Goal: Information Seeking & Learning: Learn about a topic

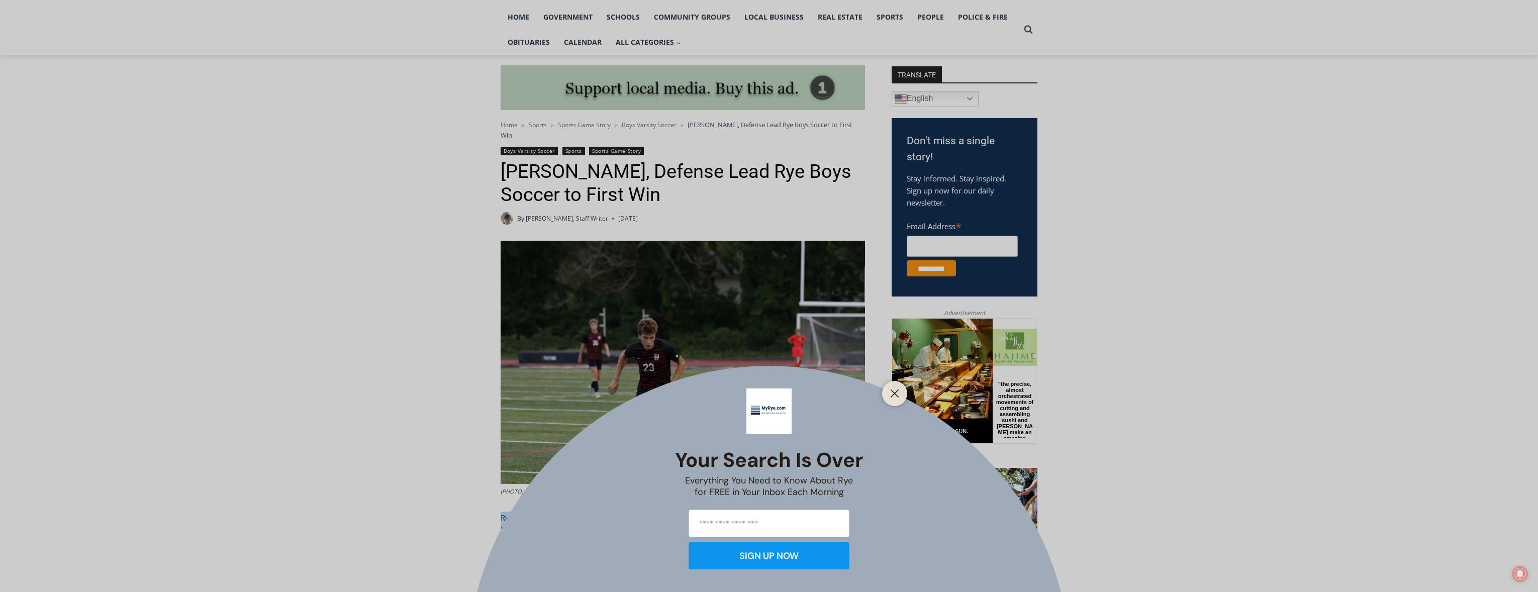
drag, startPoint x: 587, startPoint y: 476, endPoint x: 666, endPoint y: 527, distance: 94.0
click at [666, 527] on div "Your Search is Over Everything You Need to Know About Rye for FREE in Your Inbo…" at bounding box center [769, 296] width 1538 height 592
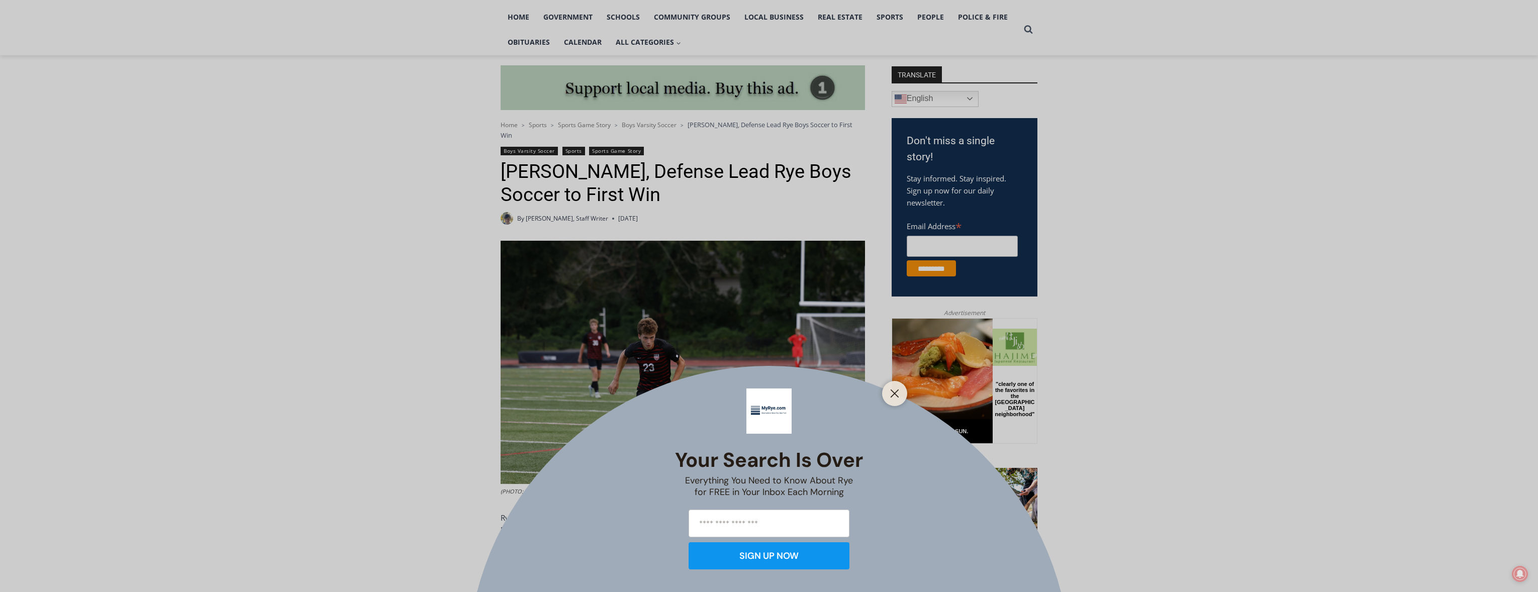
drag, startPoint x: 678, startPoint y: 531, endPoint x: 503, endPoint y: 513, distance: 176.8
click at [503, 513] on div "Your Search is Over Everything You Need to Know About Rye for FREE in Your Inbo…" at bounding box center [769, 296] width 1538 height 592
click at [894, 396] on icon "Close" at bounding box center [894, 393] width 9 height 9
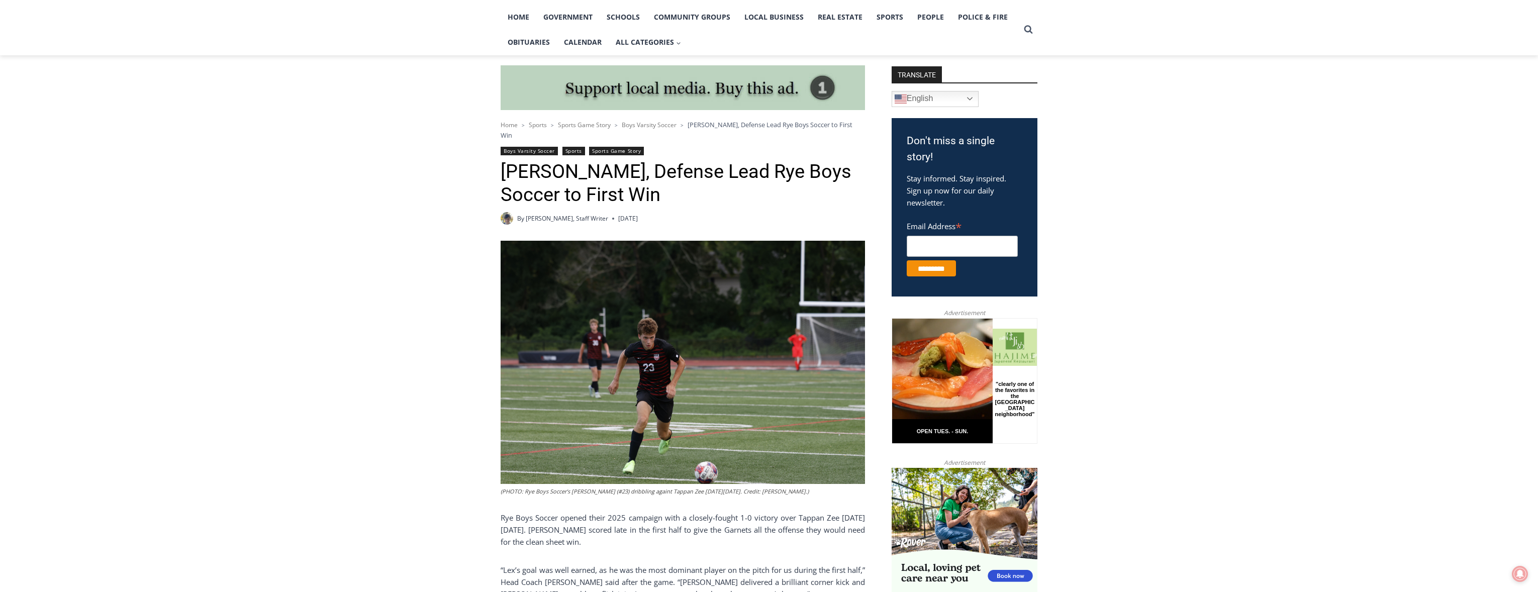
scroll to position [294, 0]
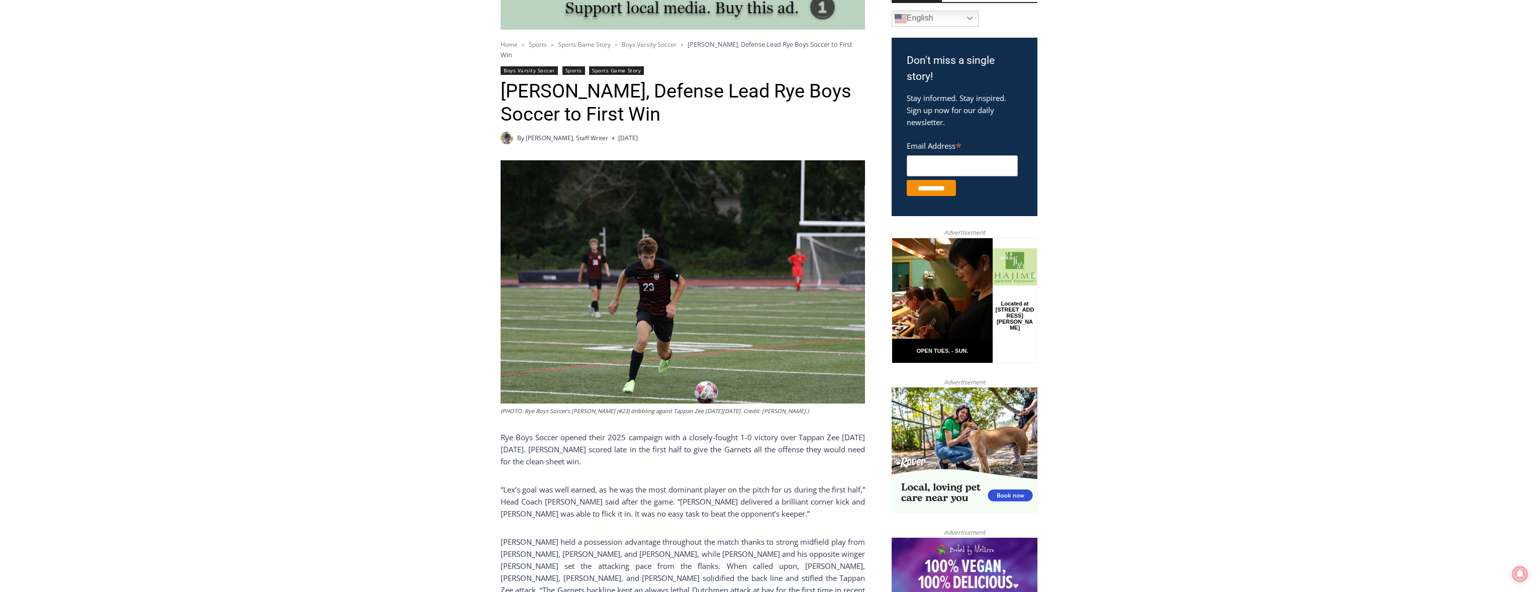
drag, startPoint x: 590, startPoint y: 437, endPoint x: 757, endPoint y: 453, distance: 168.6
click at [757, 453] on p "Rye Boys Soccer opened their 2025 campaign with a closely-fought 1-0 victory ov…" at bounding box center [683, 449] width 364 height 36
click at [669, 450] on p "Rye Boys Soccer opened their 2025 campaign with a closely-fought 1-0 victory ov…" at bounding box center [683, 449] width 364 height 36
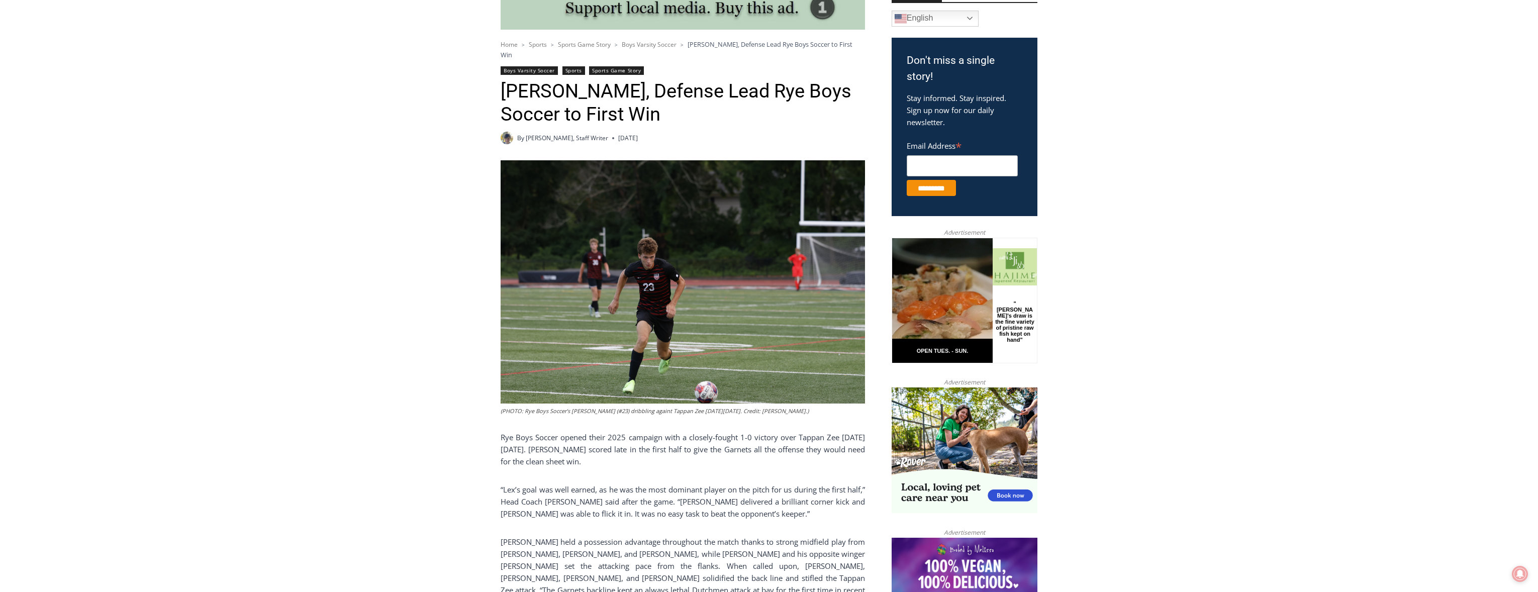
drag, startPoint x: 681, startPoint y: 456, endPoint x: 555, endPoint y: 448, distance: 126.4
click at [618, 463] on div "(PHOTO: Rye Boys Soccer’s [PERSON_NAME] (#23) dribbling againt Tappan Zee [DATE…" at bounding box center [683, 455] width 364 height 590
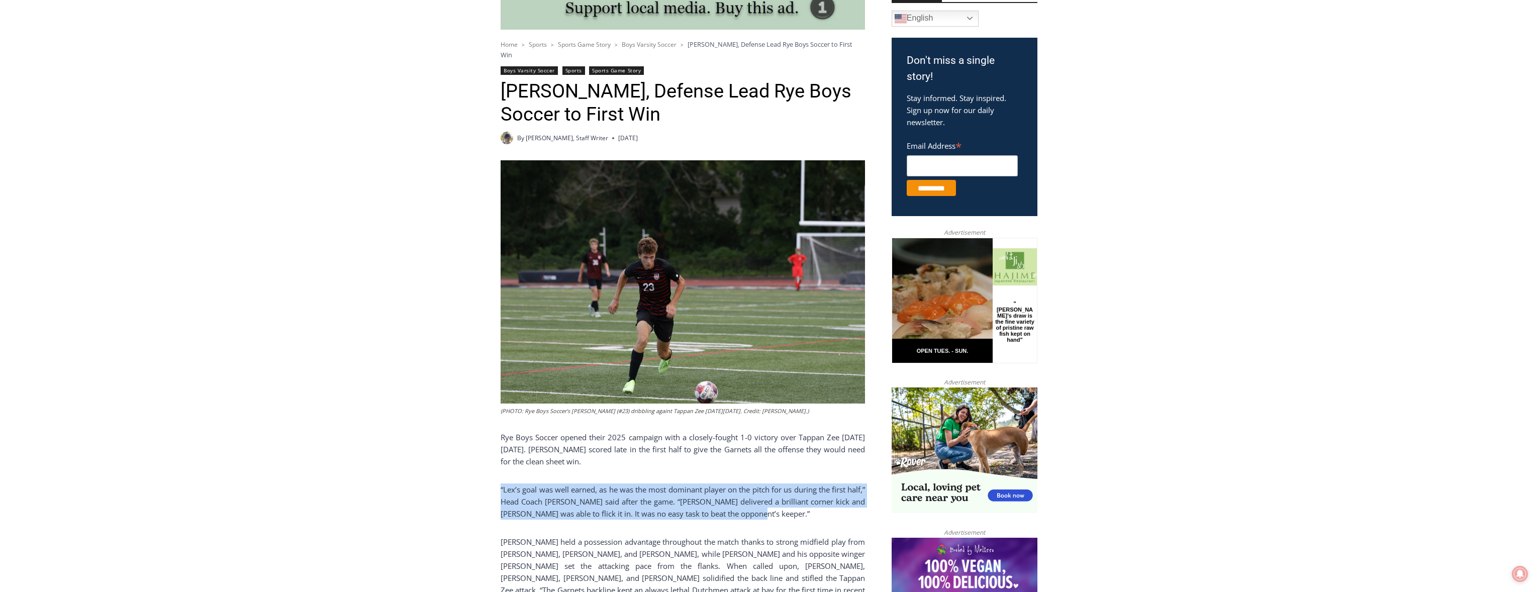
drag, startPoint x: 501, startPoint y: 479, endPoint x: 766, endPoint y: 500, distance: 266.2
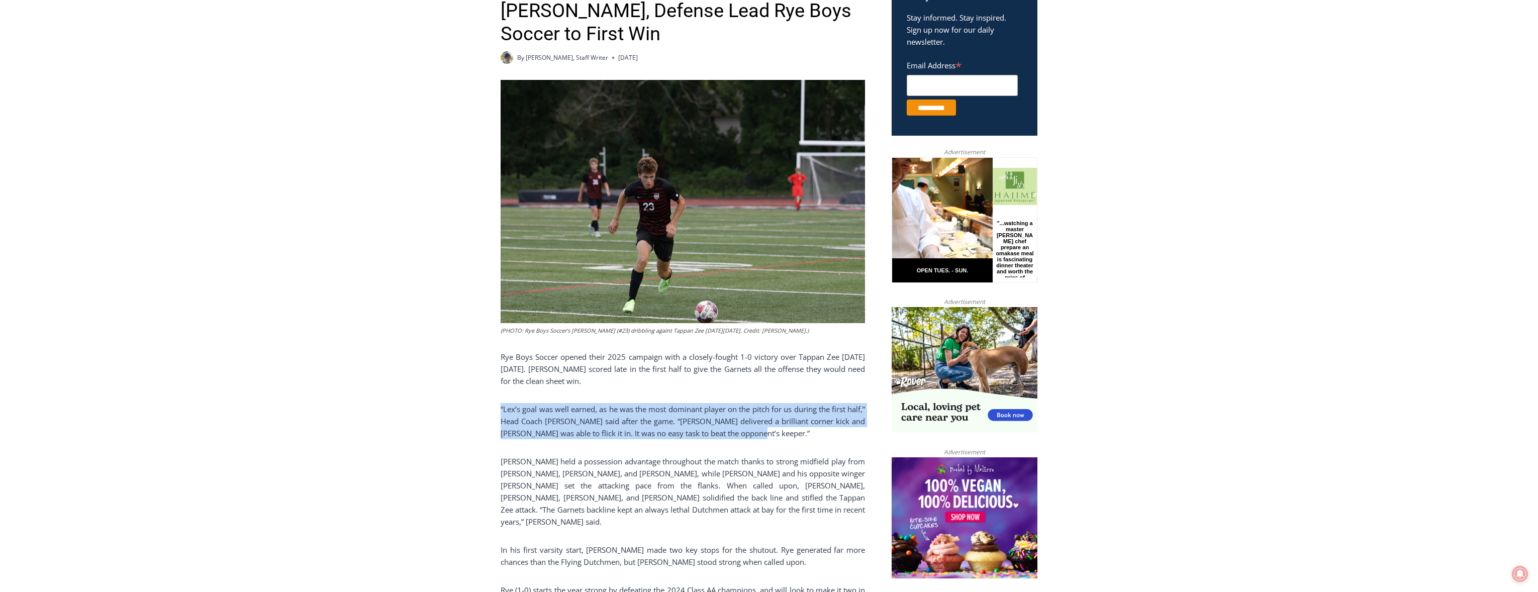
scroll to position [414, 0]
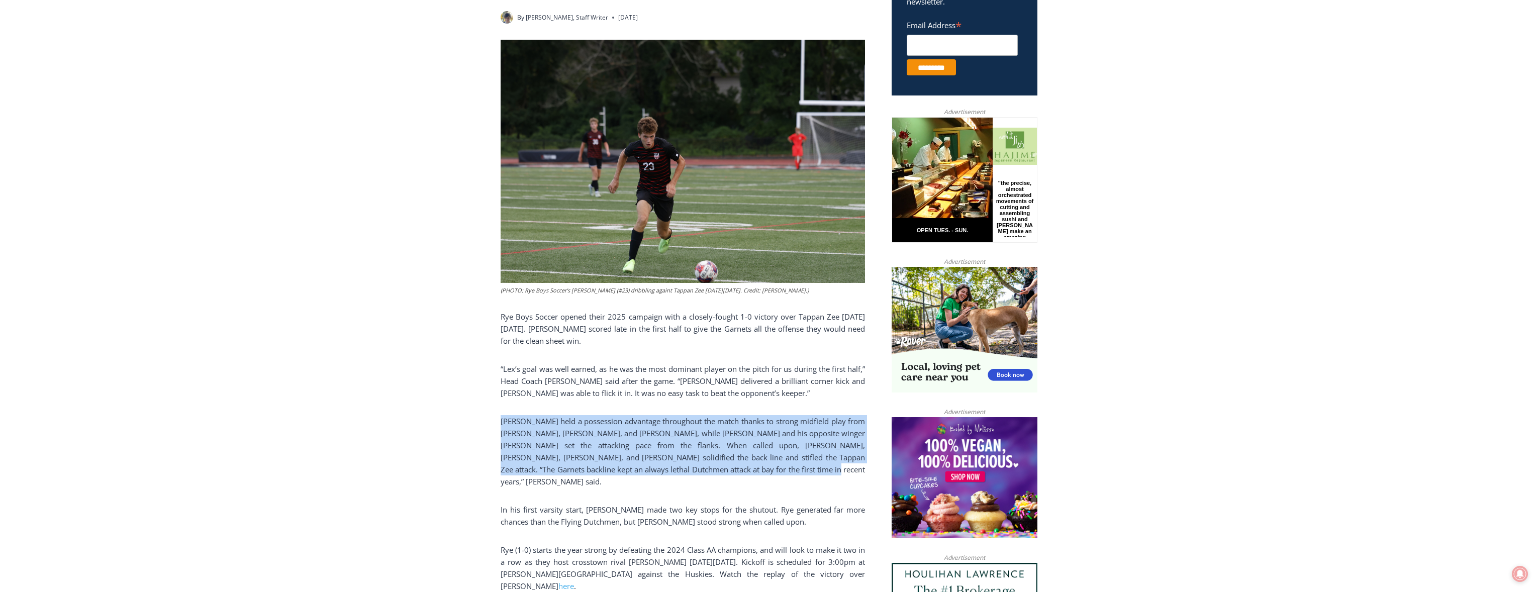
drag, startPoint x: 494, startPoint y: 409, endPoint x: 818, endPoint y: 458, distance: 327.3
click at [818, 458] on p "[PERSON_NAME] held a possession advantage throughout the match thanks to strong…" at bounding box center [683, 451] width 364 height 72
drag, startPoint x: 819, startPoint y: 460, endPoint x: 493, endPoint y: 410, distance: 329.5
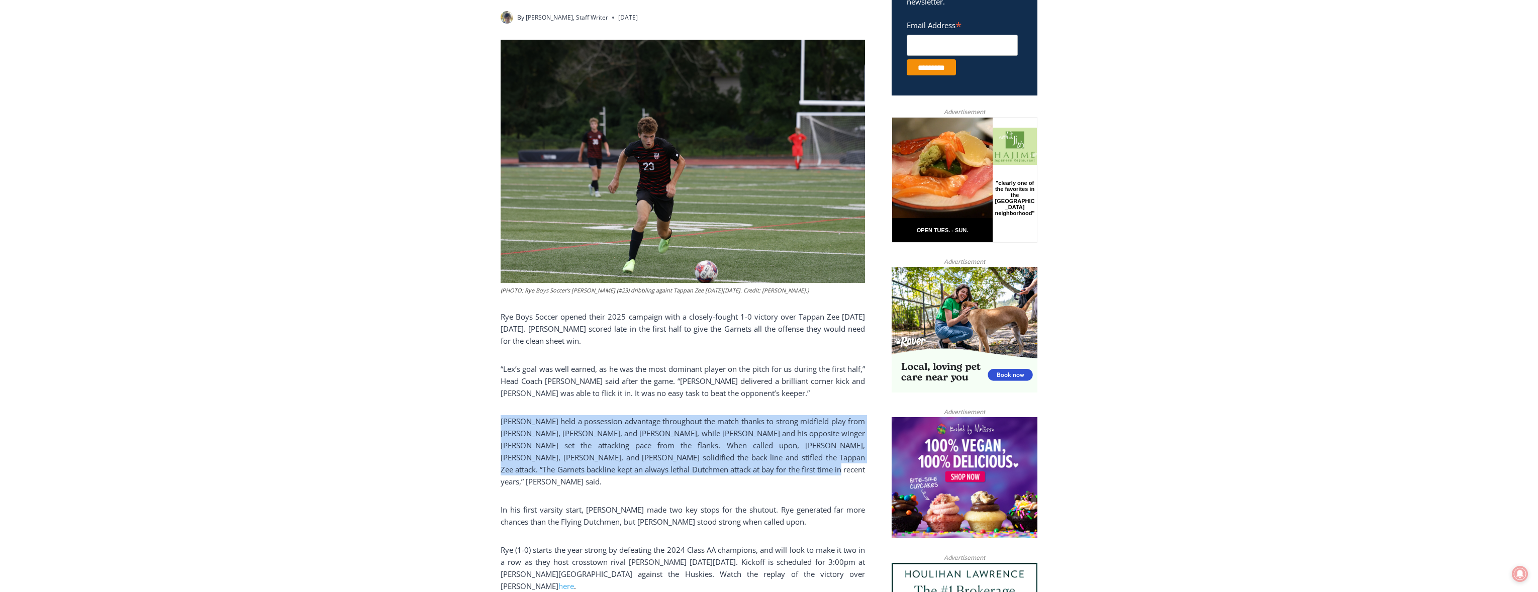
drag, startPoint x: 491, startPoint y: 411, endPoint x: 766, endPoint y: 464, distance: 280.0
click at [765, 463] on p "[PERSON_NAME] held a possession advantage throughout the match thanks to strong…" at bounding box center [683, 451] width 364 height 72
click at [769, 462] on p "[PERSON_NAME] held a possession advantage throughout the match thanks to strong…" at bounding box center [683, 451] width 364 height 72
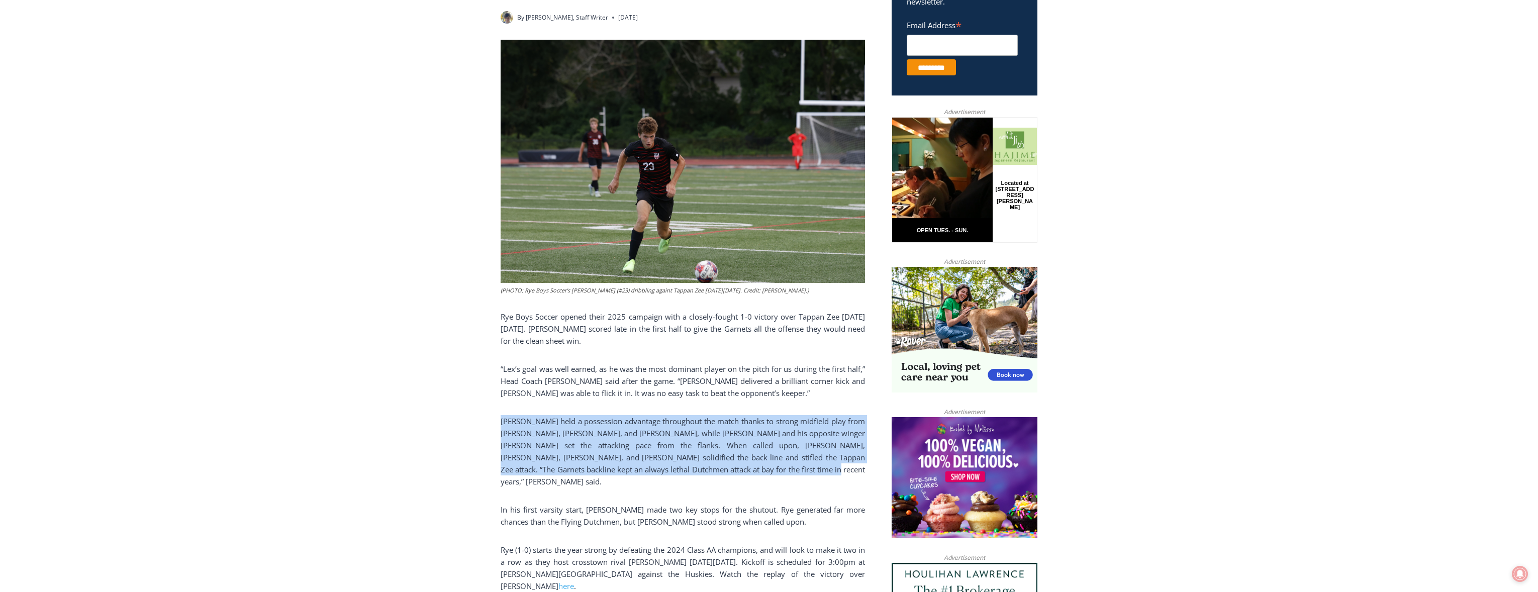
drag, startPoint x: 772, startPoint y: 462, endPoint x: 495, endPoint y: 406, distance: 283.0
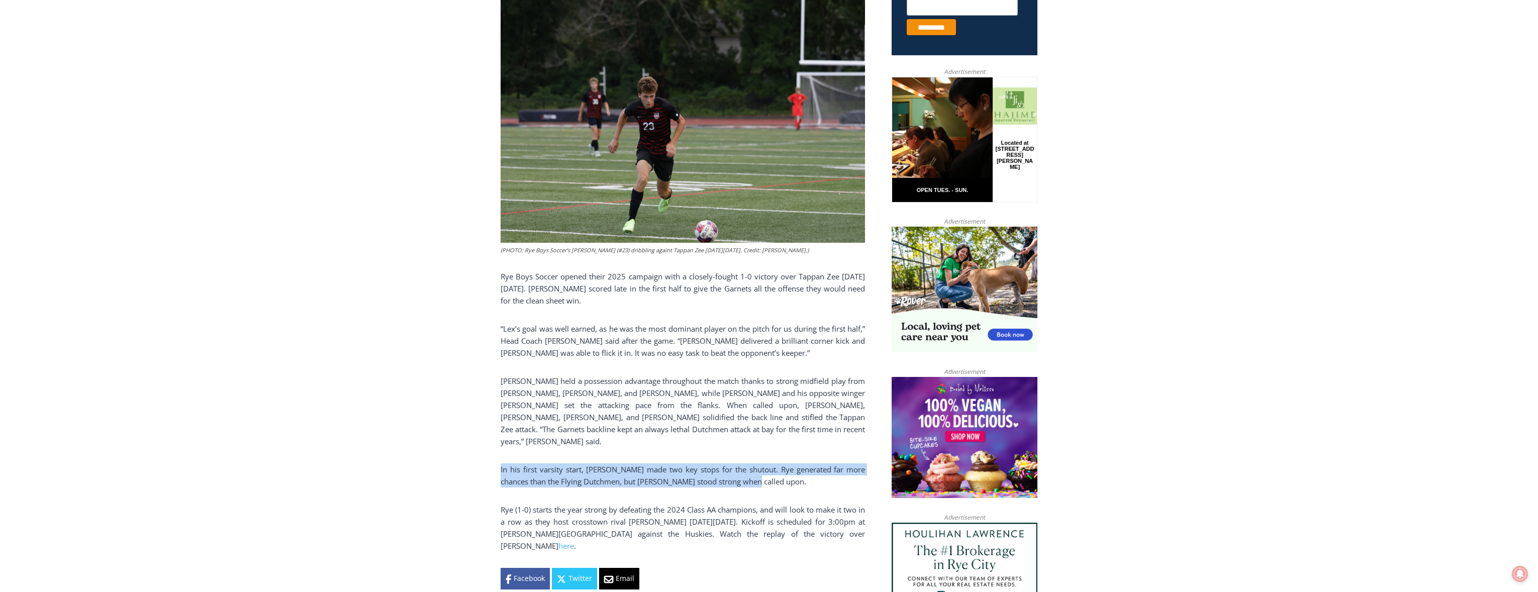
drag, startPoint x: 735, startPoint y: 460, endPoint x: 471, endPoint y: 432, distance: 265.4
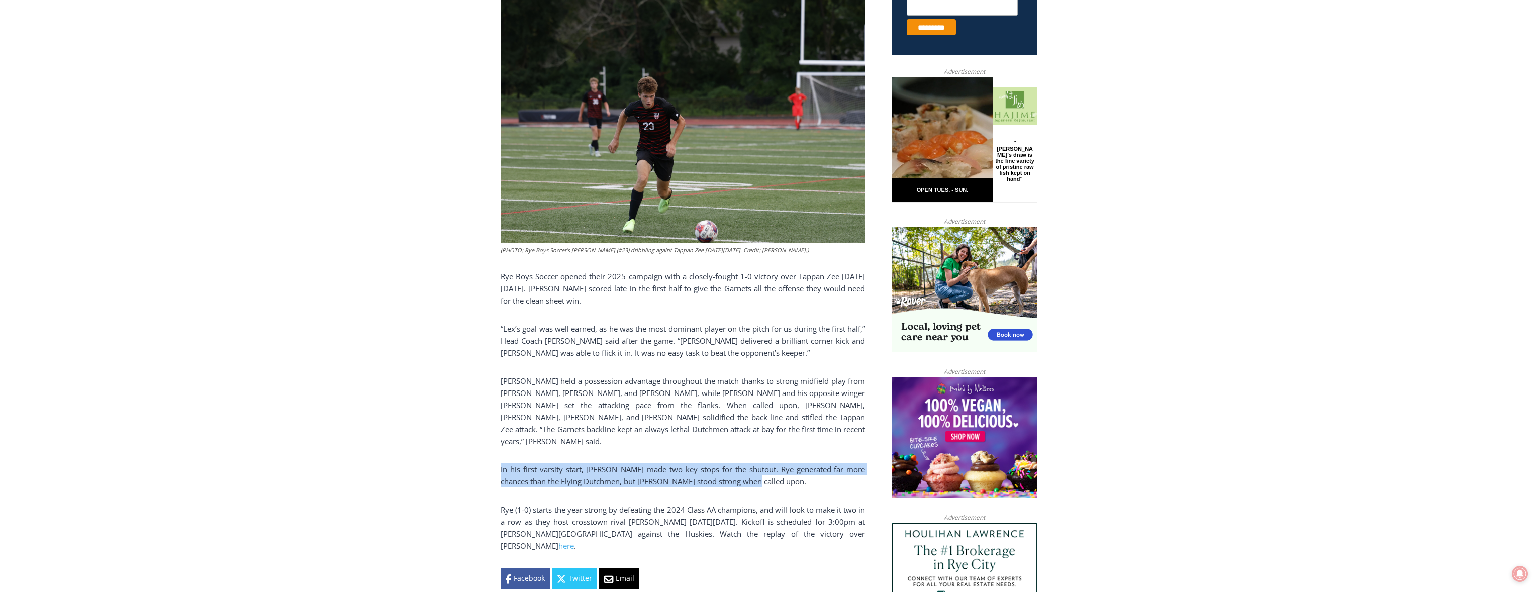
click at [662, 463] on p "In his first varsity start, [PERSON_NAME] made two key stops for the shutout. R…" at bounding box center [683, 475] width 364 height 24
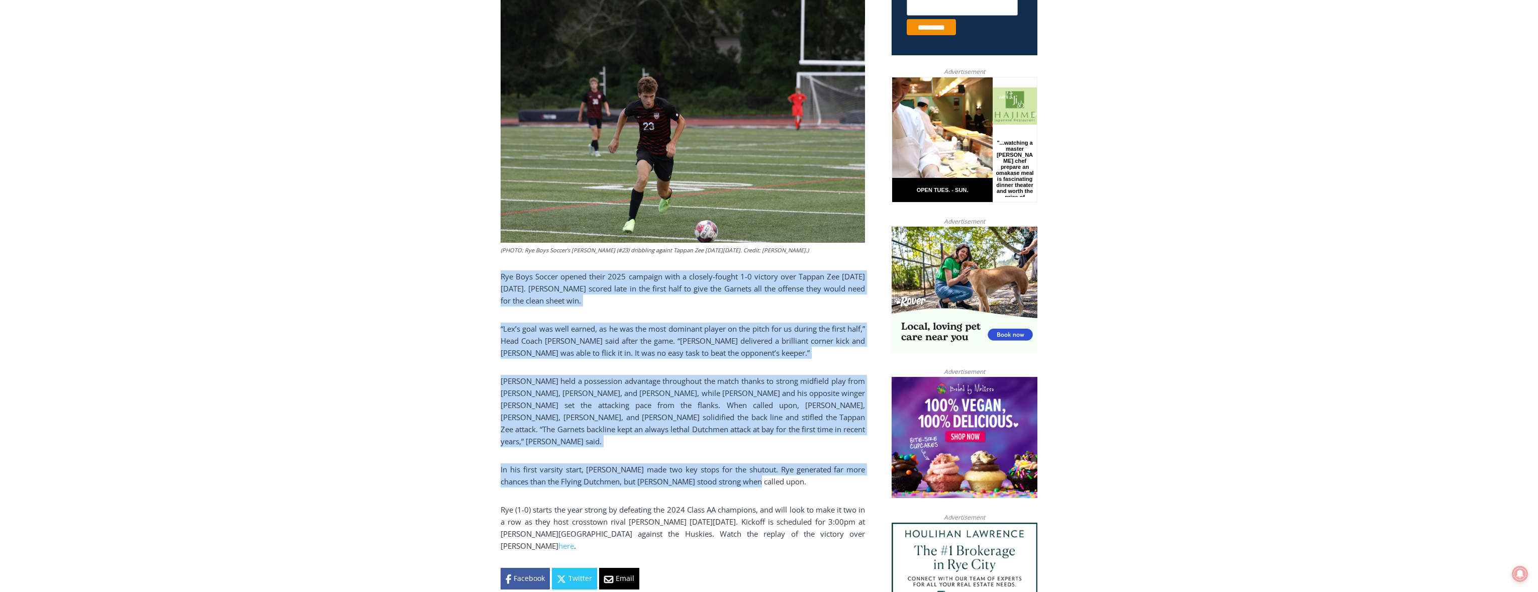
drag, startPoint x: 820, startPoint y: 462, endPoint x: 492, endPoint y: 272, distance: 379.6
click at [621, 429] on div "(PHOTO: Rye Boys Soccer’s [PERSON_NAME] (#23) dribbling againt Tappan Zee [DATE…" at bounding box center [683, 294] width 364 height 590
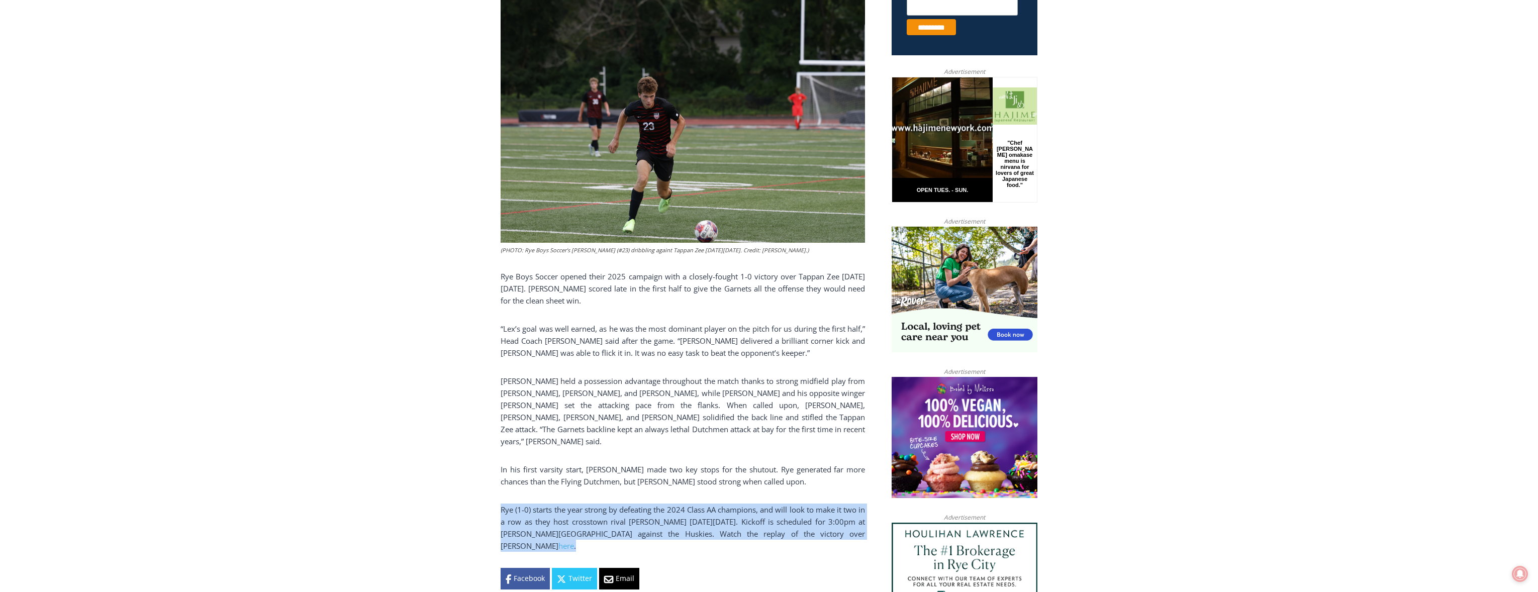
drag, startPoint x: 518, startPoint y: 487, endPoint x: 860, endPoint y: 506, distance: 342.3
click at [574, 541] on link "here" at bounding box center [566, 546] width 16 height 10
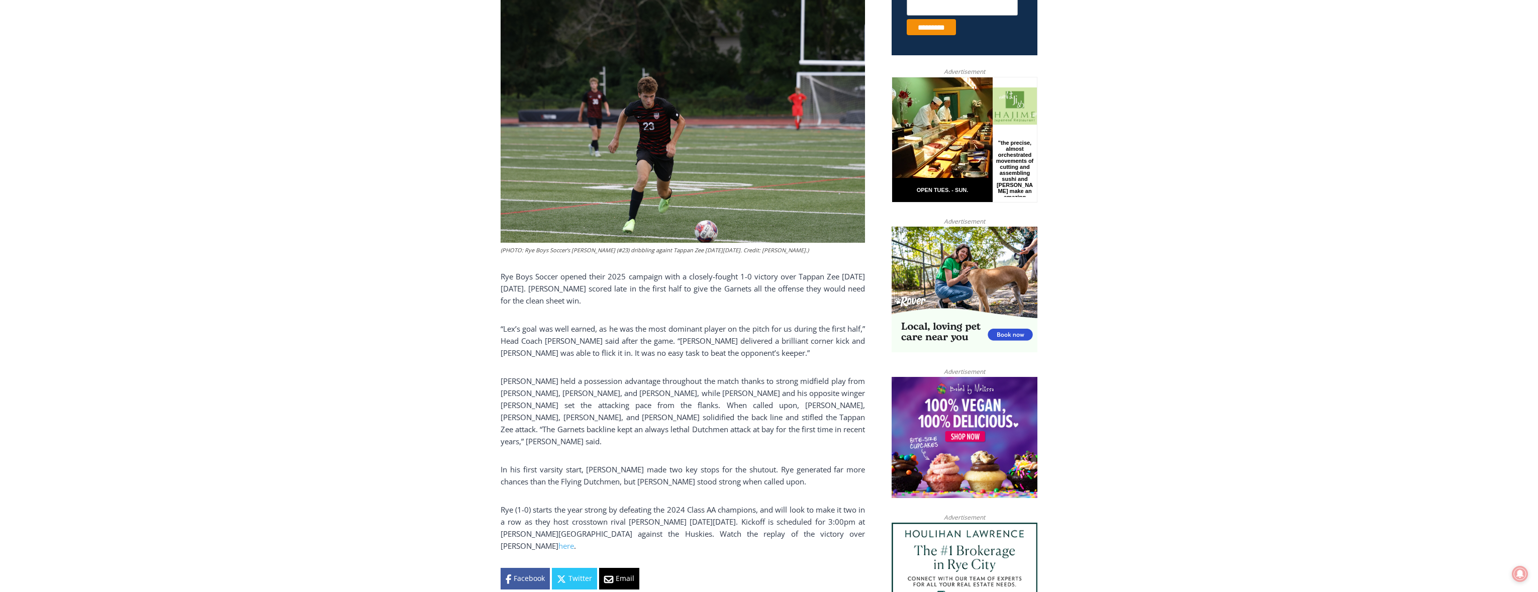
click at [675, 377] on p "[PERSON_NAME] held a possession advantage throughout the match thanks to strong…" at bounding box center [683, 411] width 364 height 72
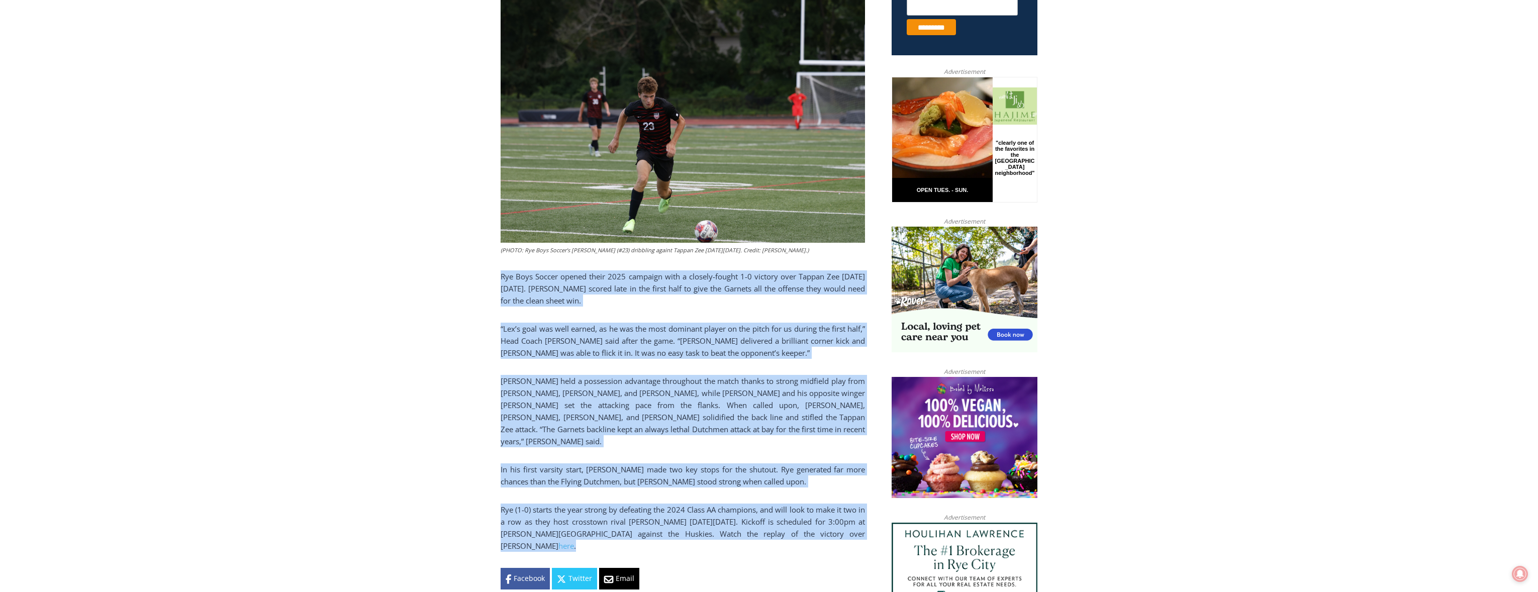
drag, startPoint x: 846, startPoint y: 507, endPoint x: 472, endPoint y: 258, distance: 448.8
click at [631, 418] on p "[PERSON_NAME] held a possession advantage throughout the match thanks to strong…" at bounding box center [683, 411] width 364 height 72
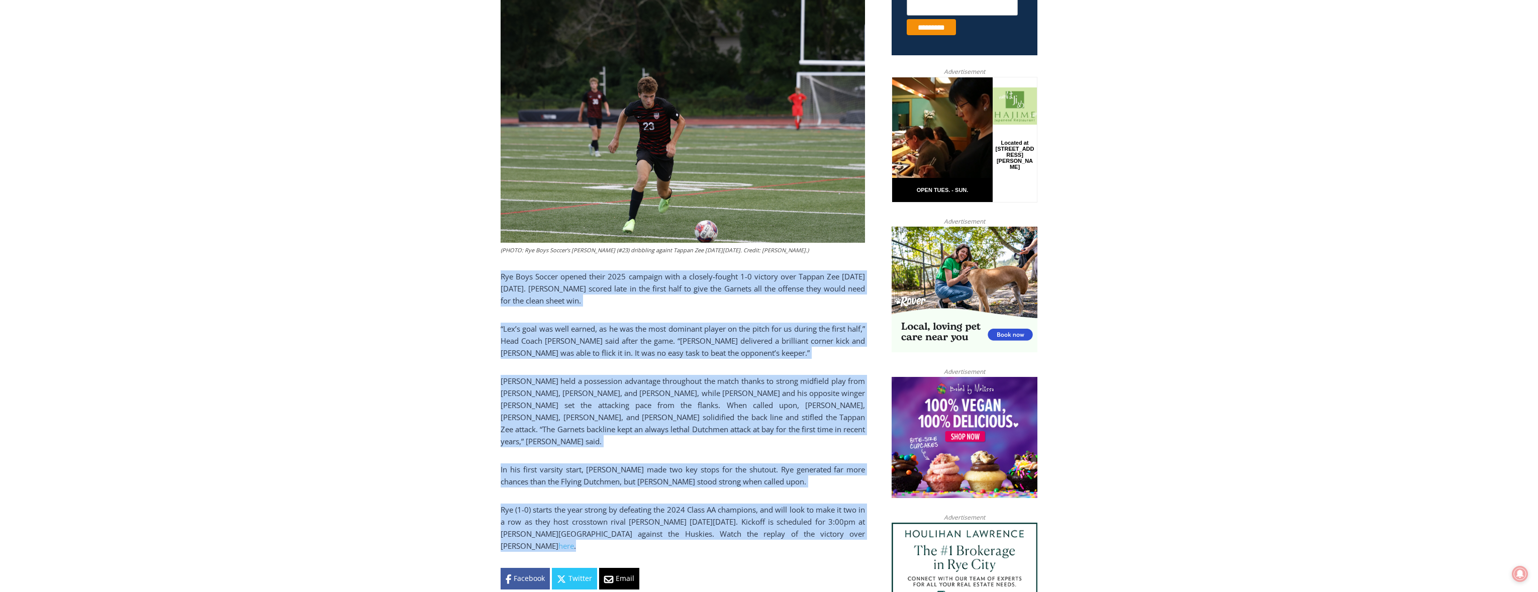
click at [626, 378] on p "[PERSON_NAME] held a possession advantage throughout the match thanks to strong…" at bounding box center [683, 411] width 364 height 72
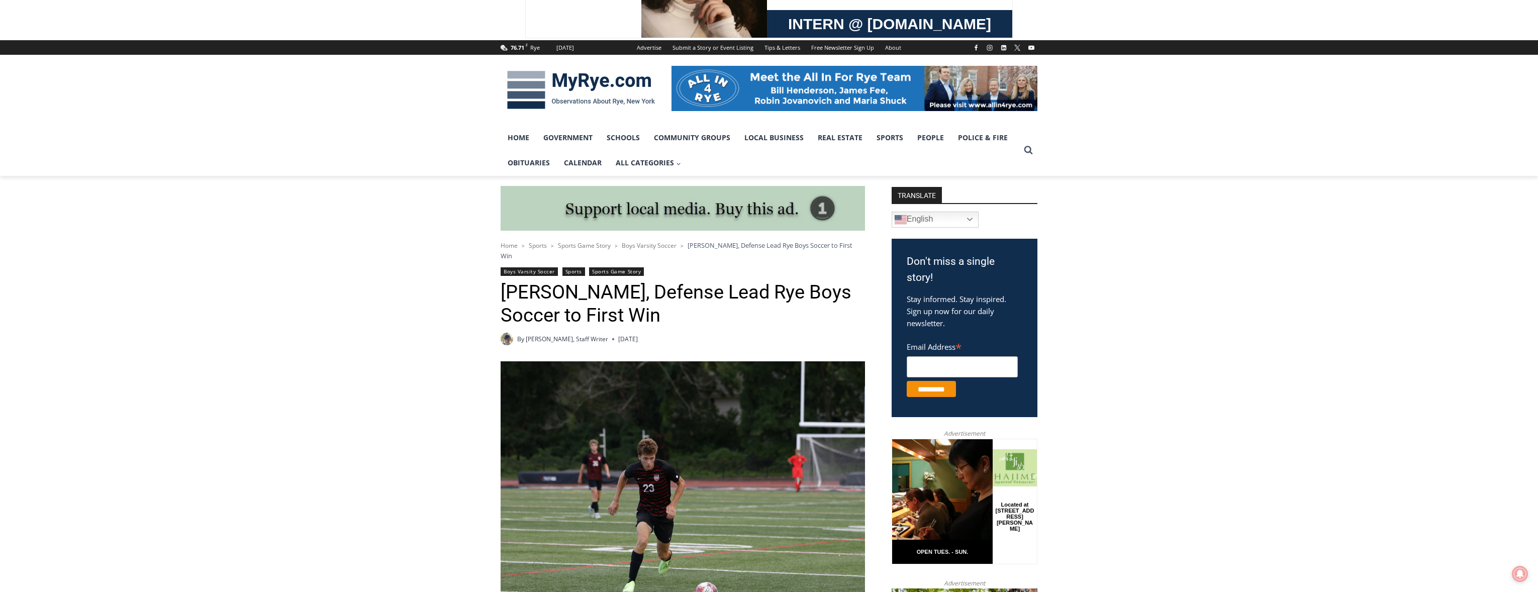
scroll to position [0, 0]
